Goal: Information Seeking & Learning: Find contact information

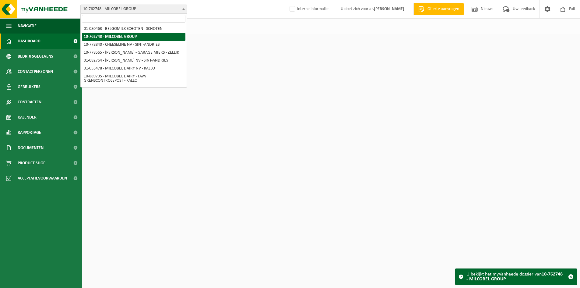
click at [149, 11] on span "10-762748 - MILCOBEL GROUP" at bounding box center [134, 9] width 106 height 9
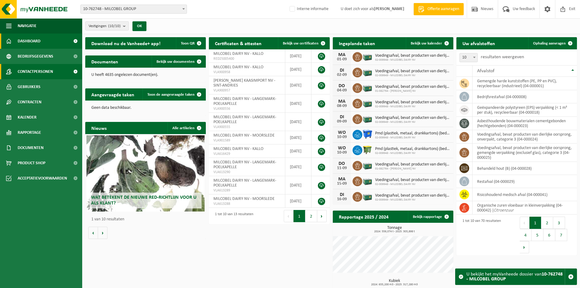
click at [33, 66] on span "Contactpersonen" at bounding box center [35, 71] width 35 height 15
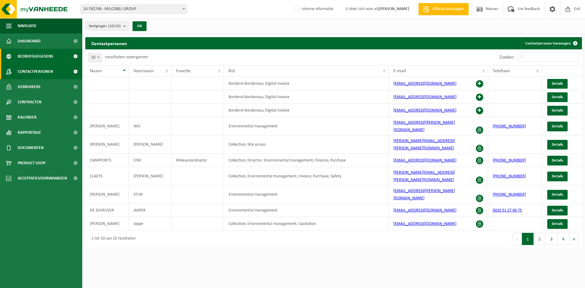
click at [33, 63] on span "Bedrijfsgegevens" at bounding box center [36, 56] width 36 height 15
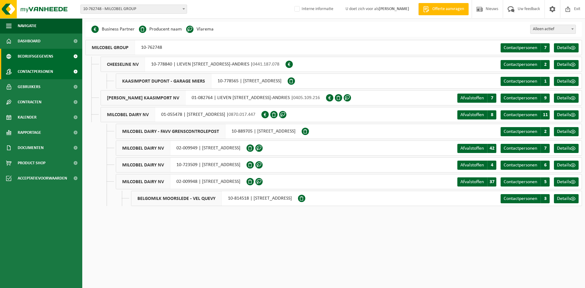
click at [40, 77] on span "Contactpersonen" at bounding box center [35, 71] width 35 height 15
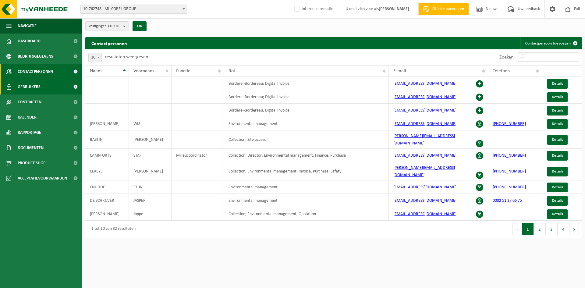
click at [33, 83] on span "Gebruikers" at bounding box center [29, 86] width 23 height 15
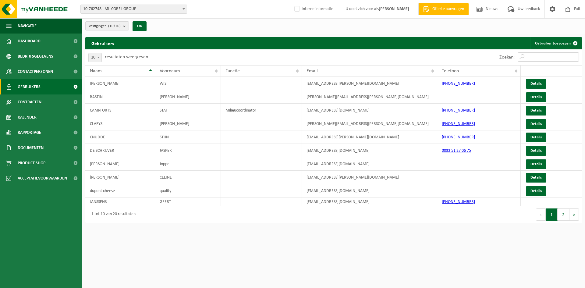
click at [539, 59] on input "Zoeken:" at bounding box center [547, 56] width 61 height 9
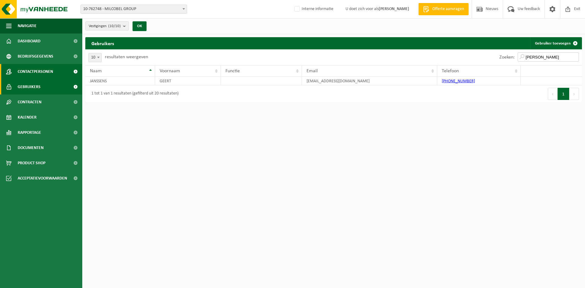
type input "geer"
click at [61, 75] on link "Contactpersonen" at bounding box center [41, 71] width 82 height 15
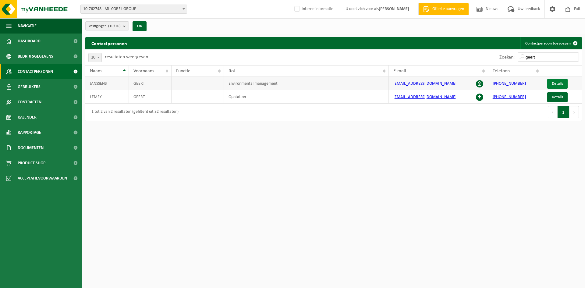
type input "geert"
click at [552, 83] on span "Details" at bounding box center [556, 84] width 11 height 4
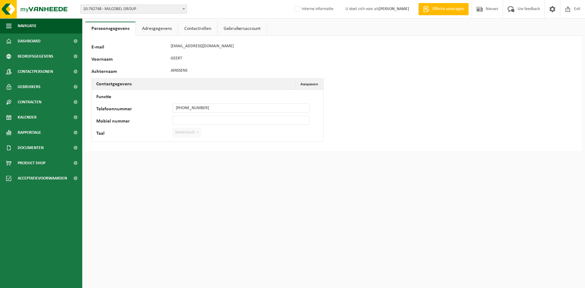
click at [200, 29] on link "Contactrollen" at bounding box center [197, 29] width 39 height 14
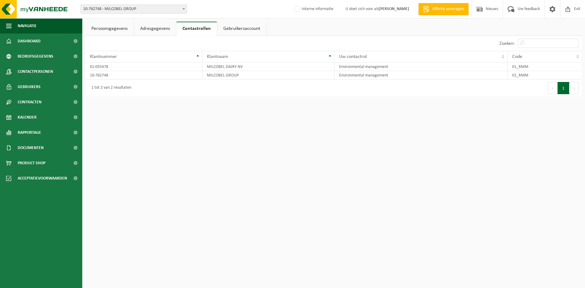
click at [239, 31] on link "Gebruikersaccount" at bounding box center [241, 29] width 49 height 14
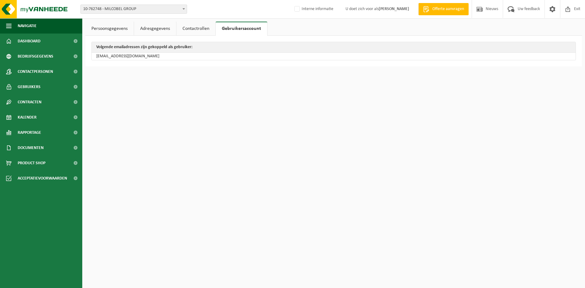
click at [162, 32] on link "Adresgegevens" at bounding box center [155, 29] width 42 height 14
click at [206, 28] on link "Contactrollen" at bounding box center [197, 29] width 39 height 14
